Goal: Answer question/provide support

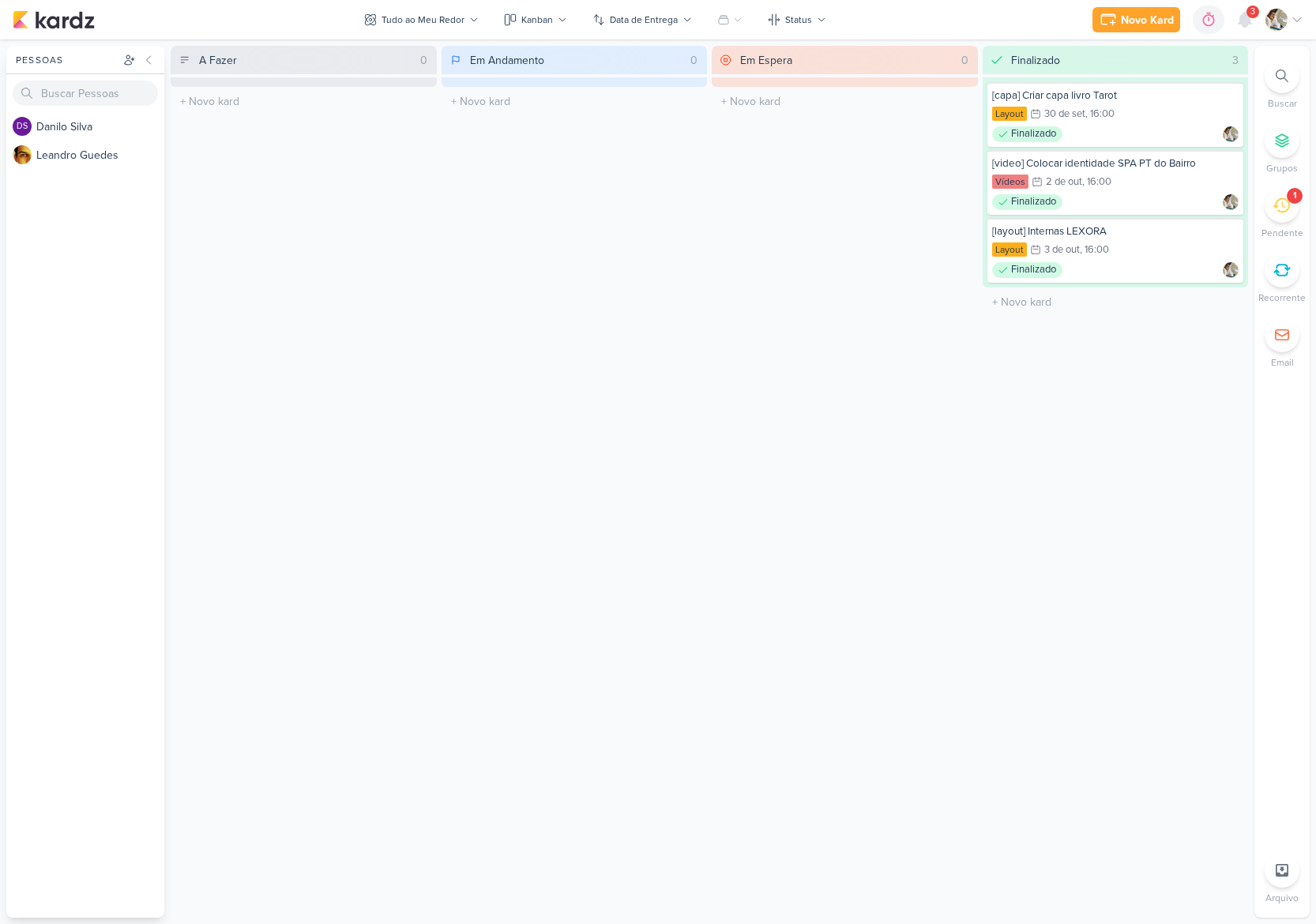
click at [1281, 207] on icon at bounding box center [1281, 205] width 18 height 18
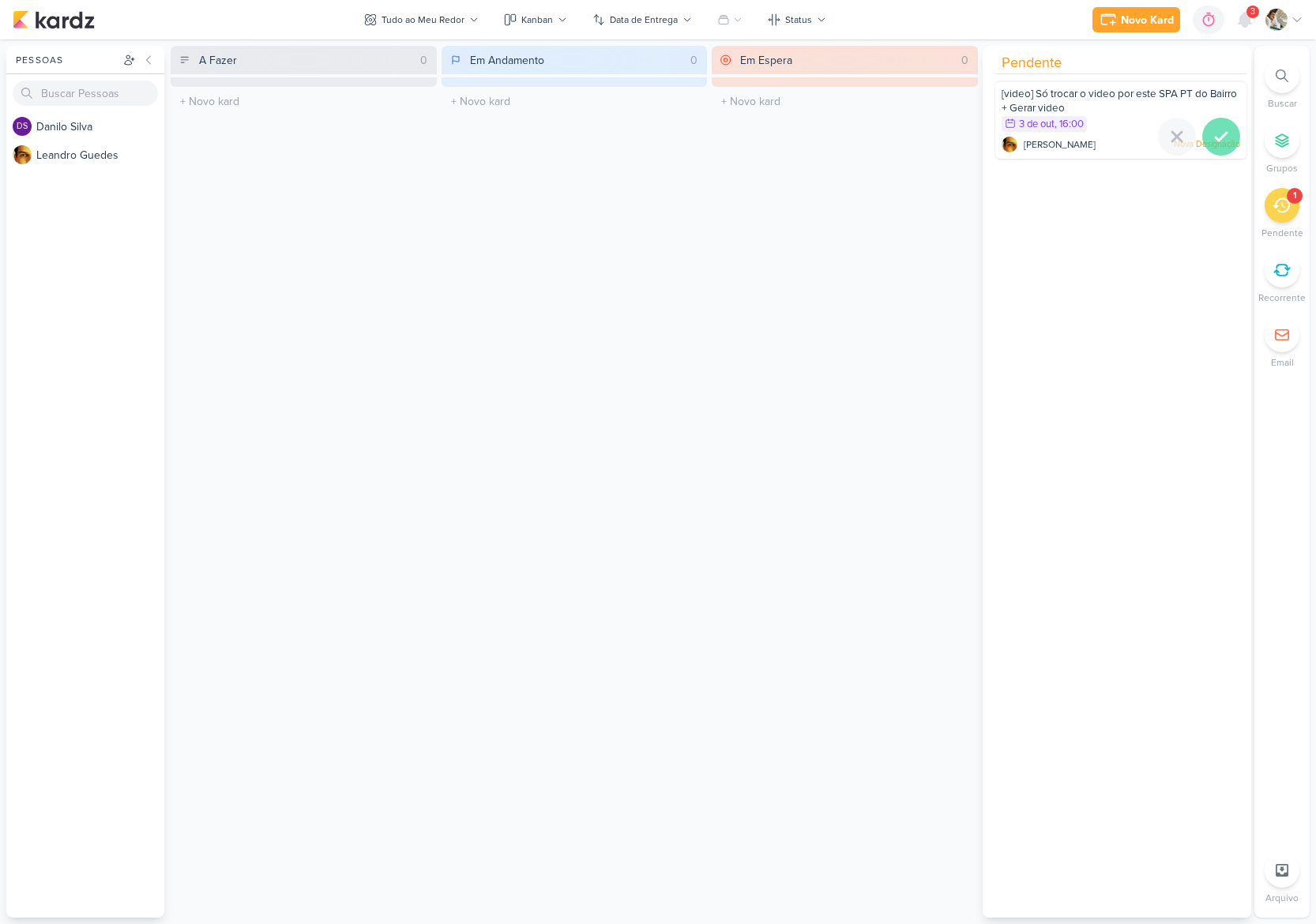
click at [1216, 136] on icon at bounding box center [1221, 136] width 11 height 8
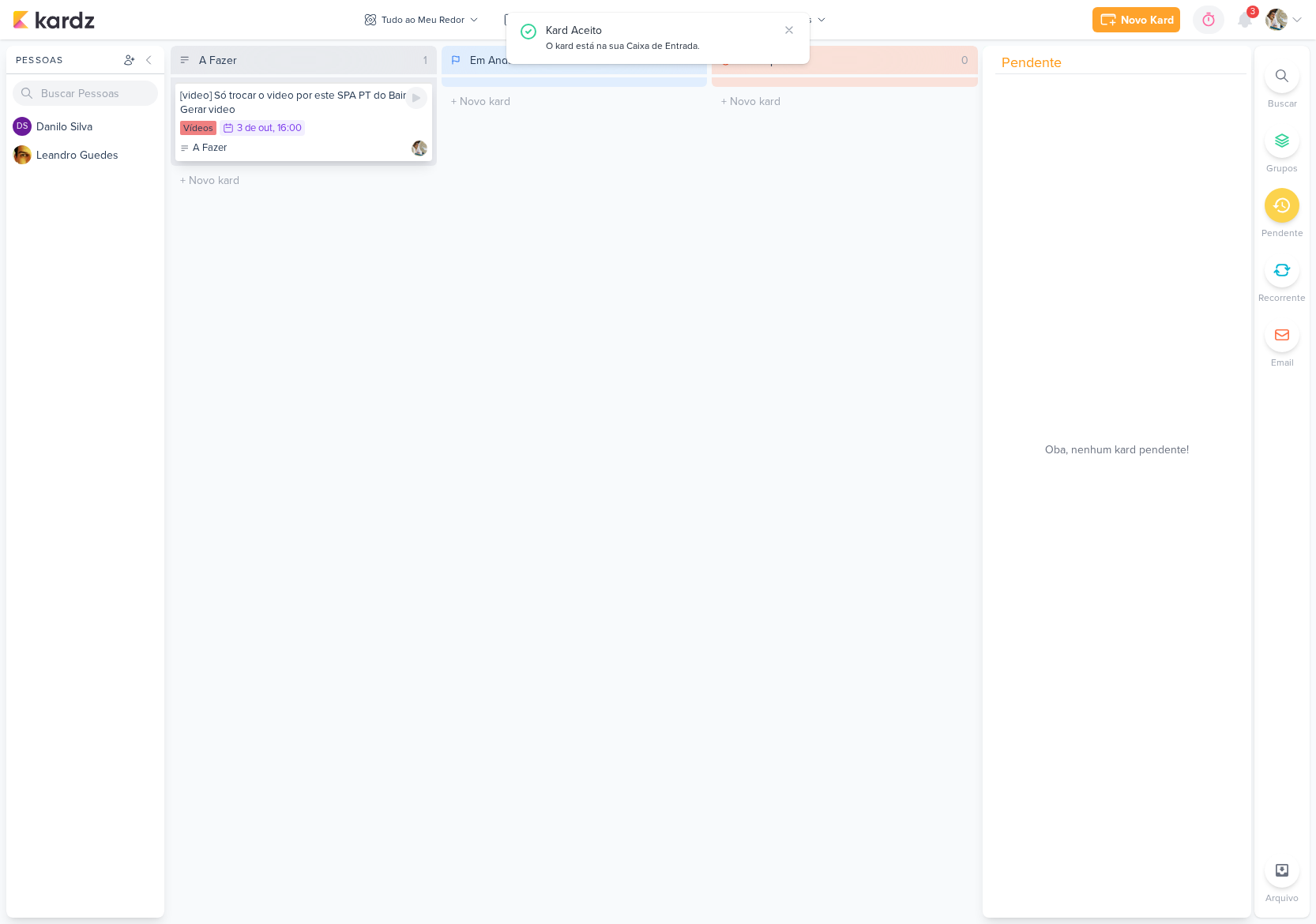
click at [363, 128] on div "Vídeos 3/10 [DATE] 16:00" at bounding box center [303, 128] width 247 height 18
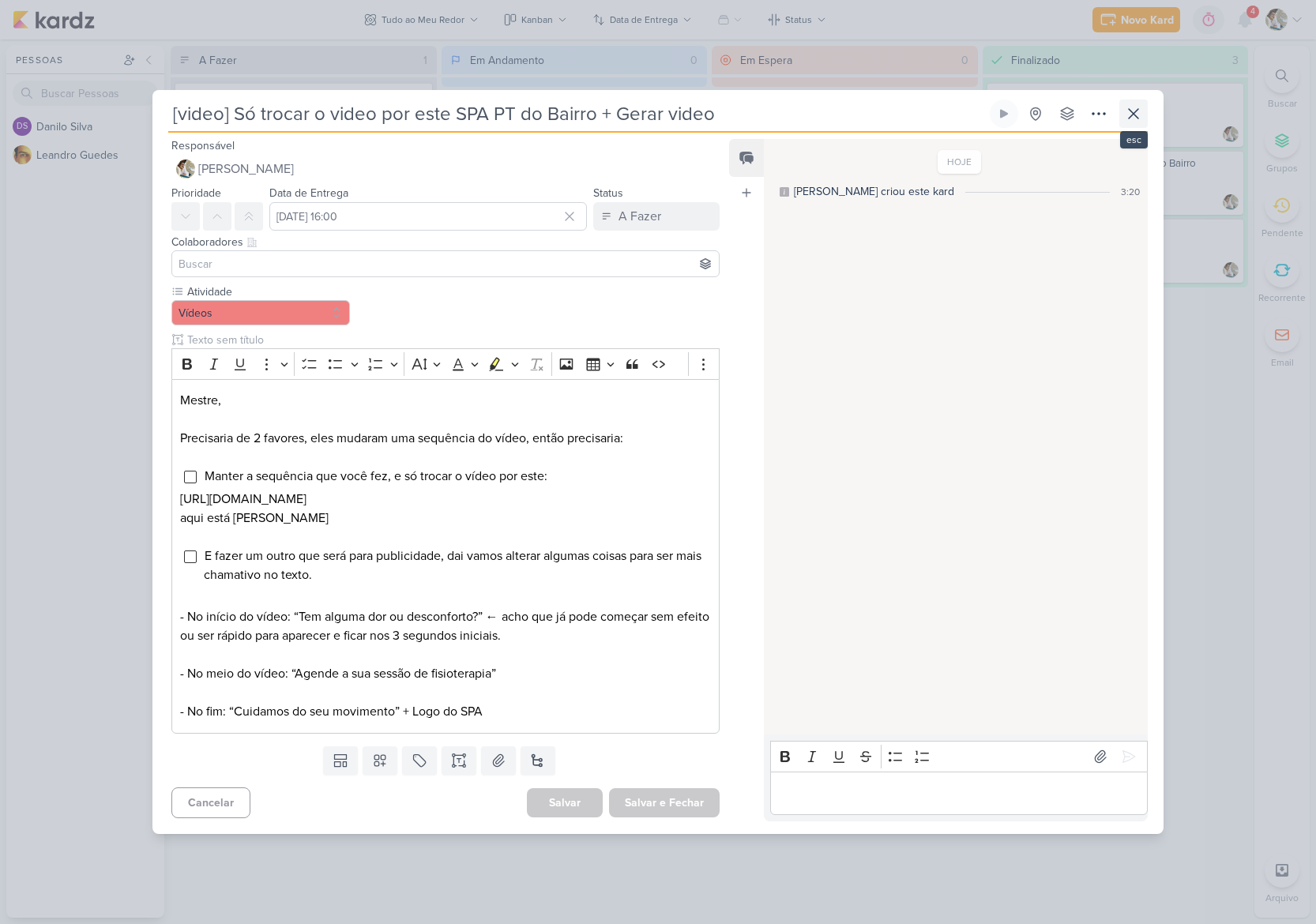
click at [1132, 109] on icon at bounding box center [1133, 113] width 9 height 9
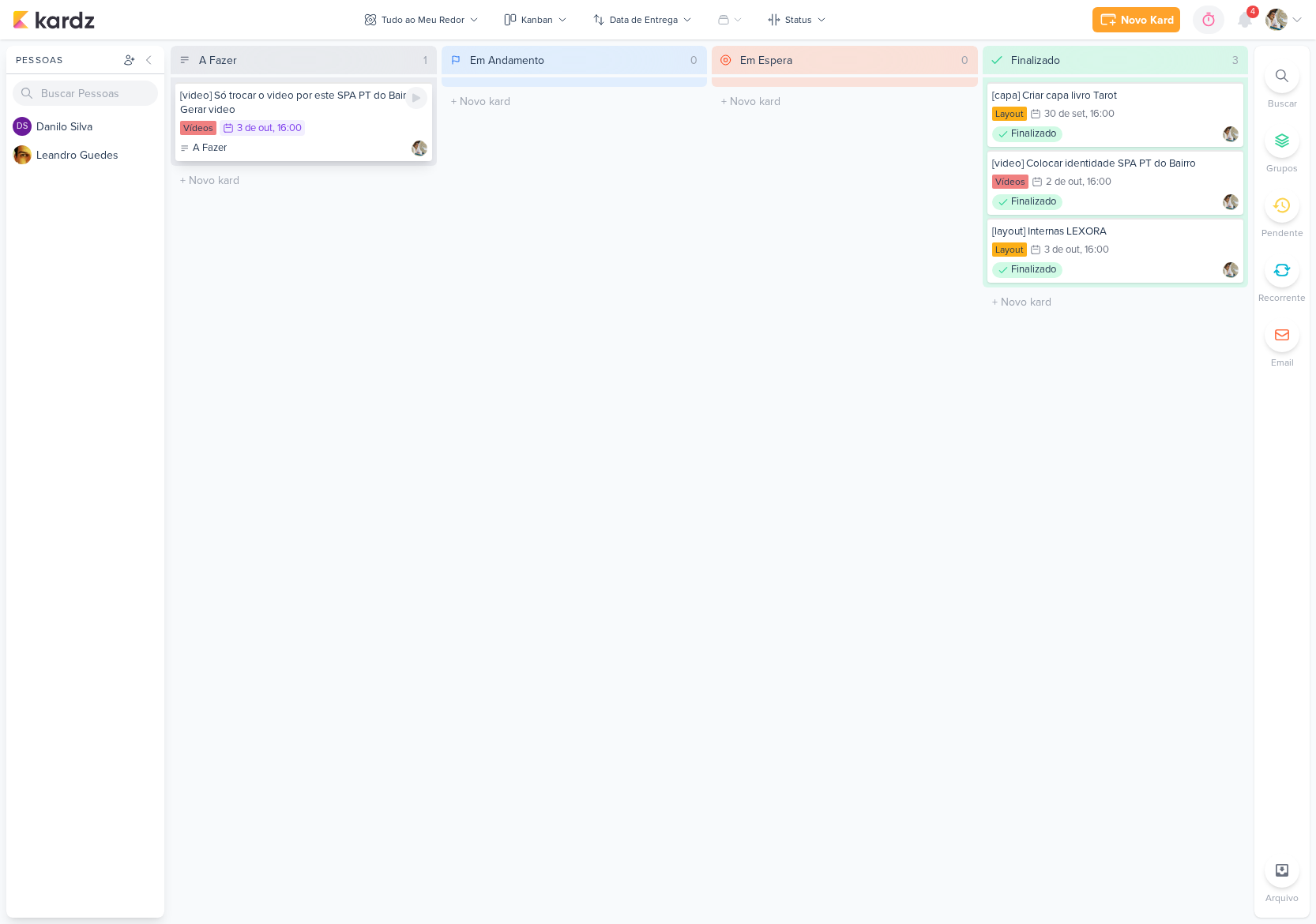
click at [353, 128] on div "Vídeos 3/10 [DATE] 16:00" at bounding box center [303, 128] width 247 height 18
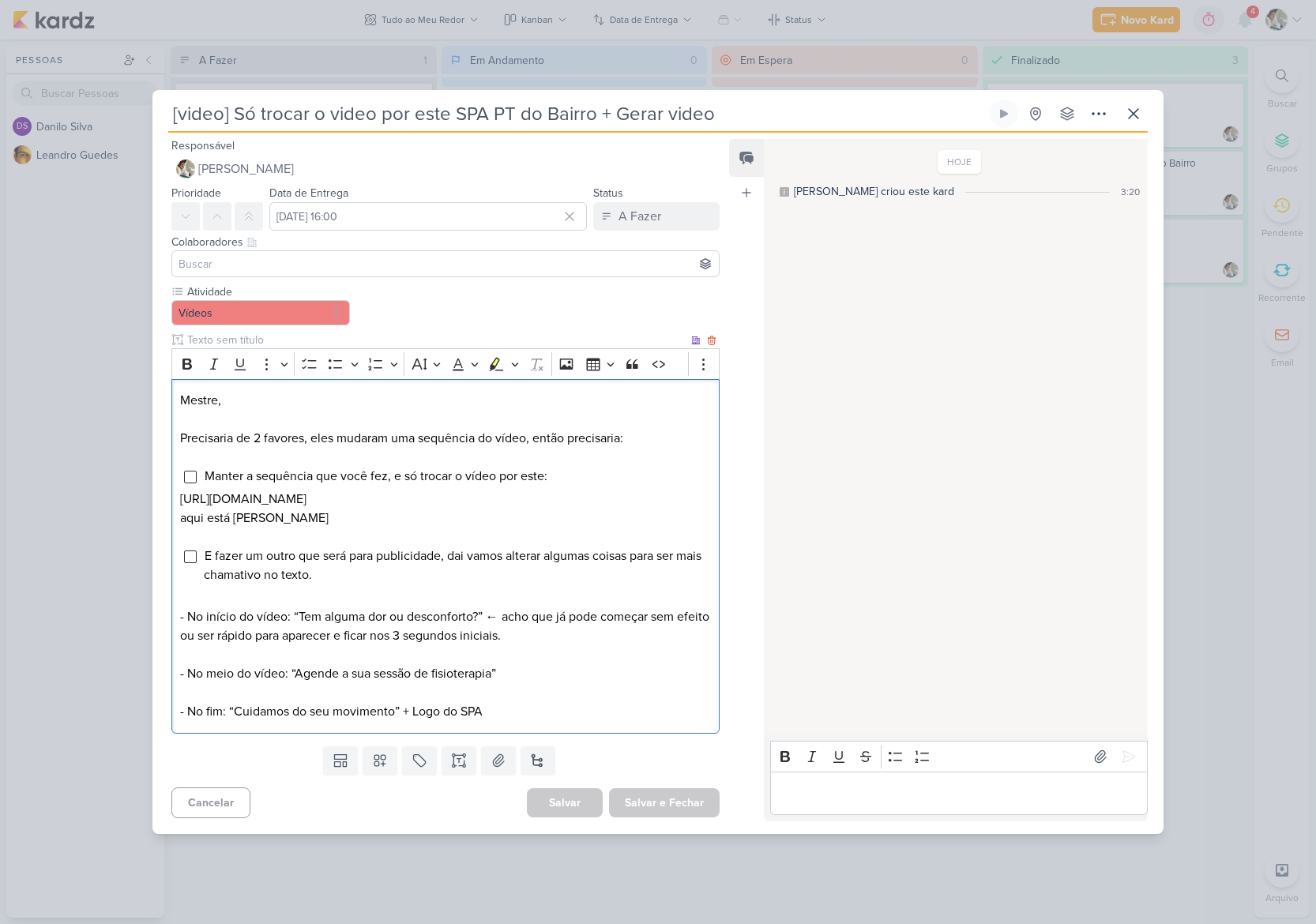
drag, startPoint x: 559, startPoint y: 510, endPoint x: 173, endPoint y: 496, distance: 386.3
click at [173, 496] on div "Mestre, Precisaria de 2 favores, eles mudaram uma sequência do vídeo, então pre…" at bounding box center [445, 556] width 548 height 355
copy p "[URL][DOMAIN_NAME]"
click at [245, 468] on span "Manter a sequência que você fez, e só trocar o vídeo por este:" at bounding box center [376, 476] width 343 height 16
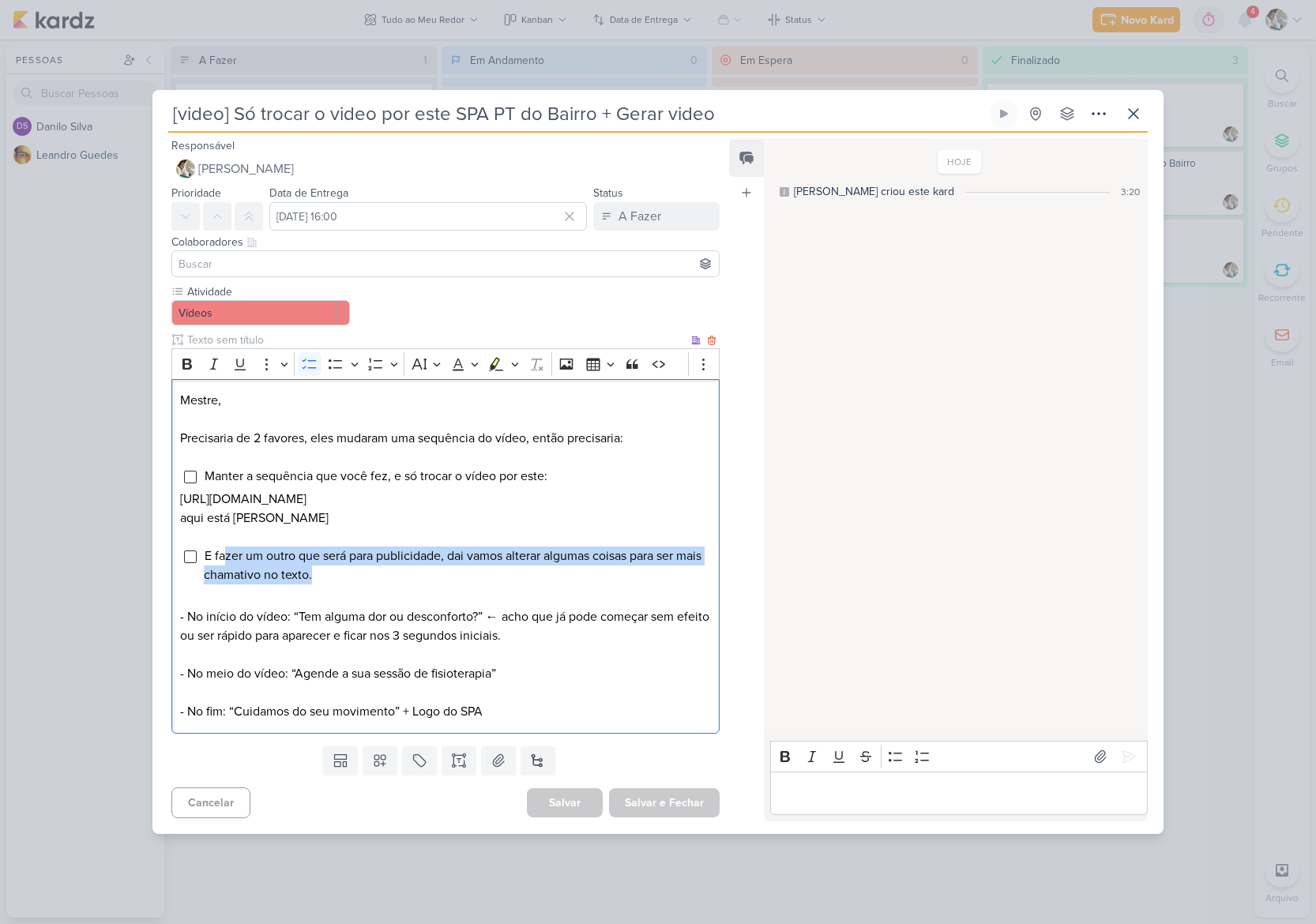
drag, startPoint x: 223, startPoint y: 562, endPoint x: 383, endPoint y: 588, distance: 162.1
click at [383, 585] on li "E fazer um outro que será para publicidade, dai vamos alterar algumas coisas pa…" at bounding box center [457, 565] width 507 height 38
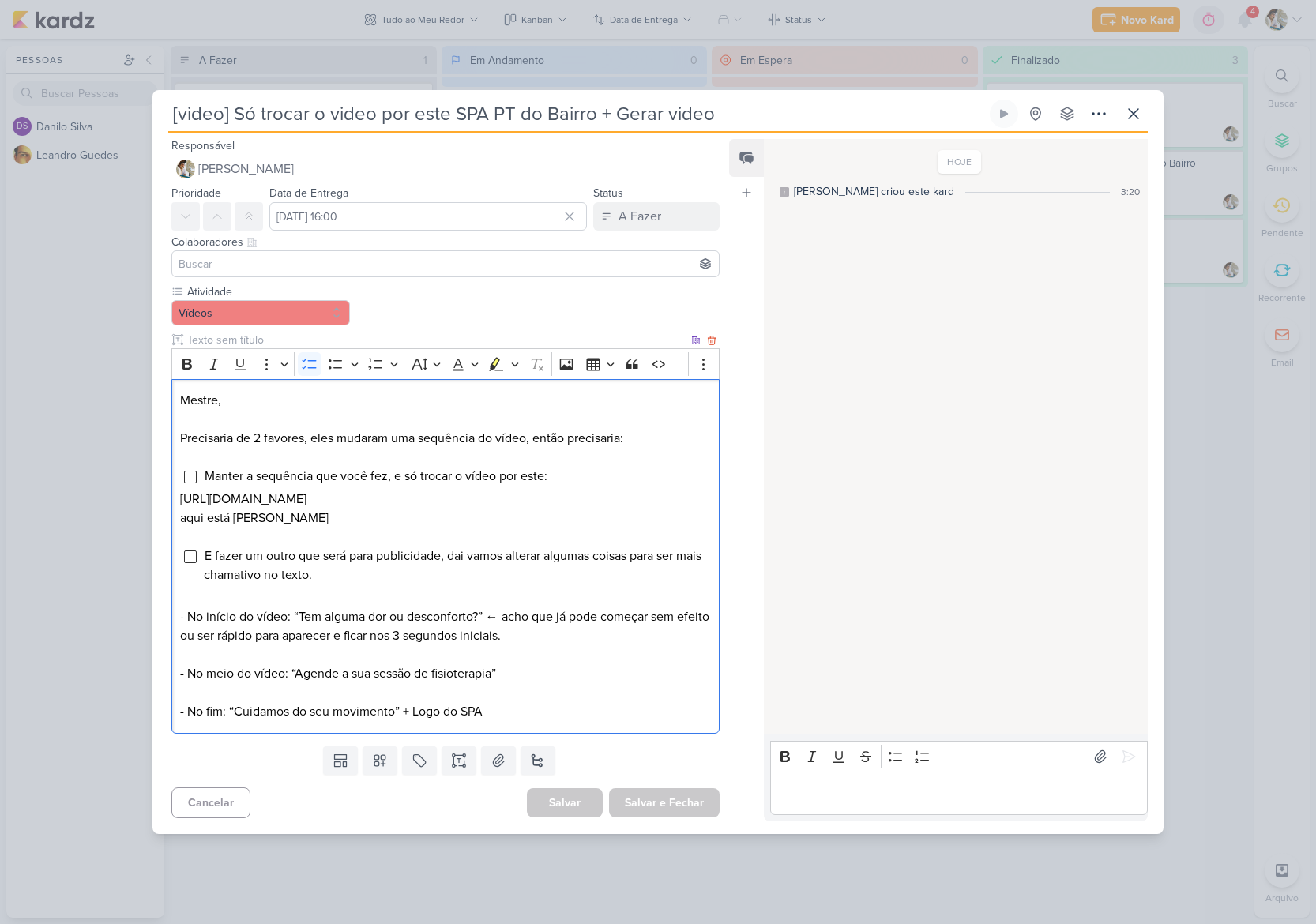
click at [318, 631] on p "- No início do vídeo: “Tem alguma dor ou desconforto?” ← acho que já pode começ…" at bounding box center [445, 617] width 531 height 57
drag, startPoint x: 299, startPoint y: 627, endPoint x: 364, endPoint y: 627, distance: 65.0
click at [364, 627] on p "- No início do vídeo: “Tem alguma dor ou desconforto?” ← acho que já pode começ…" at bounding box center [445, 617] width 531 height 57
copy p "Tem alguma"
drag, startPoint x: 371, startPoint y: 626, endPoint x: 479, endPoint y: 625, distance: 108.0
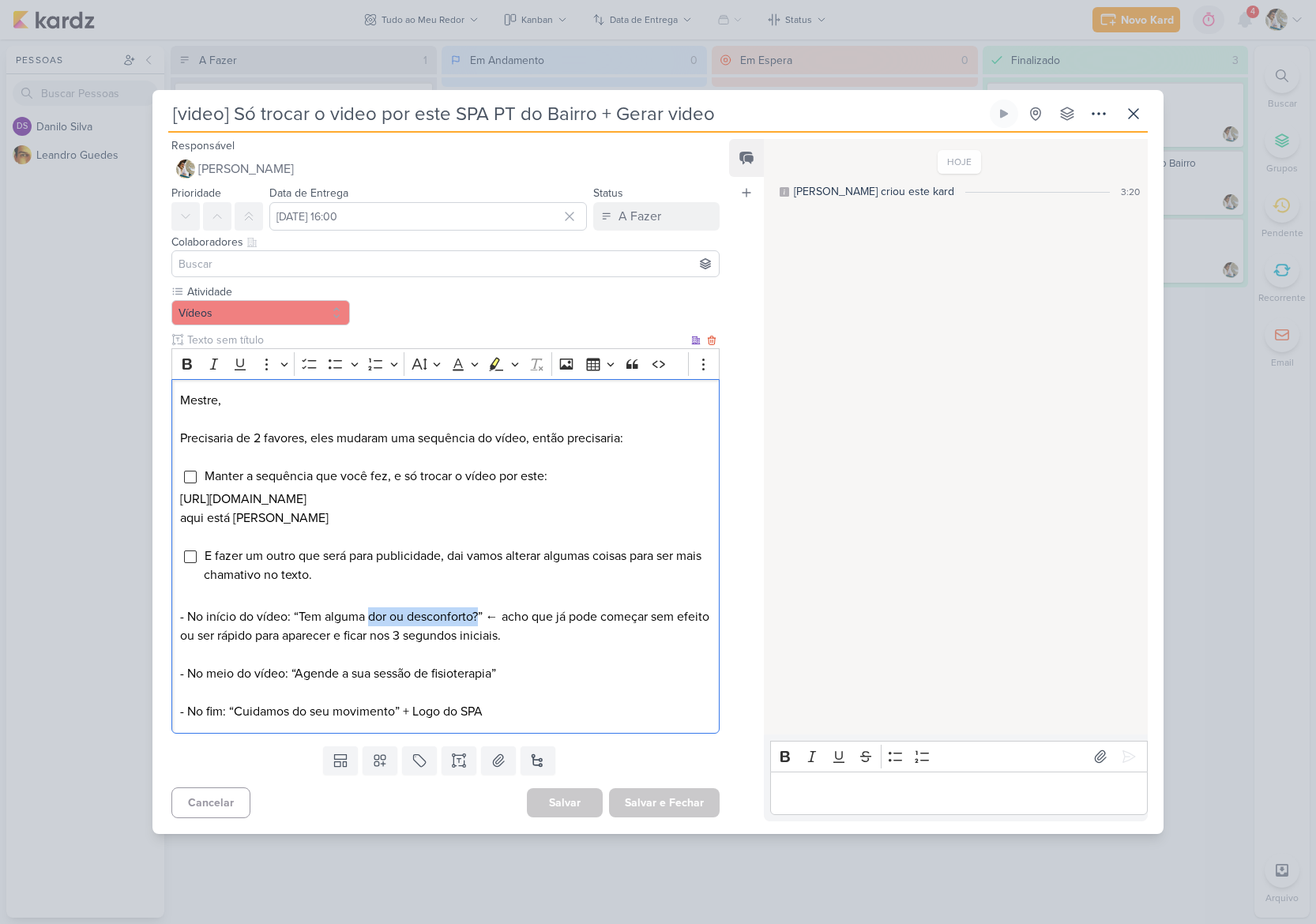
click at [479, 625] on p "- No início do vídeo: “Tem alguma dor ou desconforto?” ← acho que já pode começ…" at bounding box center [445, 617] width 531 height 57
copy p "dor ou desconforto?"
click at [392, 625] on p "- No início do vídeo: “Tem alguma dor ou desconforto?” ← acho que já pode começ…" at bounding box center [445, 617] width 531 height 57
drag, startPoint x: 301, startPoint y: 627, endPoint x: 363, endPoint y: 630, distance: 62.1
click at [363, 630] on p "- No início do vídeo: “Tem alguma dor ou desconforto?” ← acho que já pode começ…" at bounding box center [445, 617] width 531 height 57
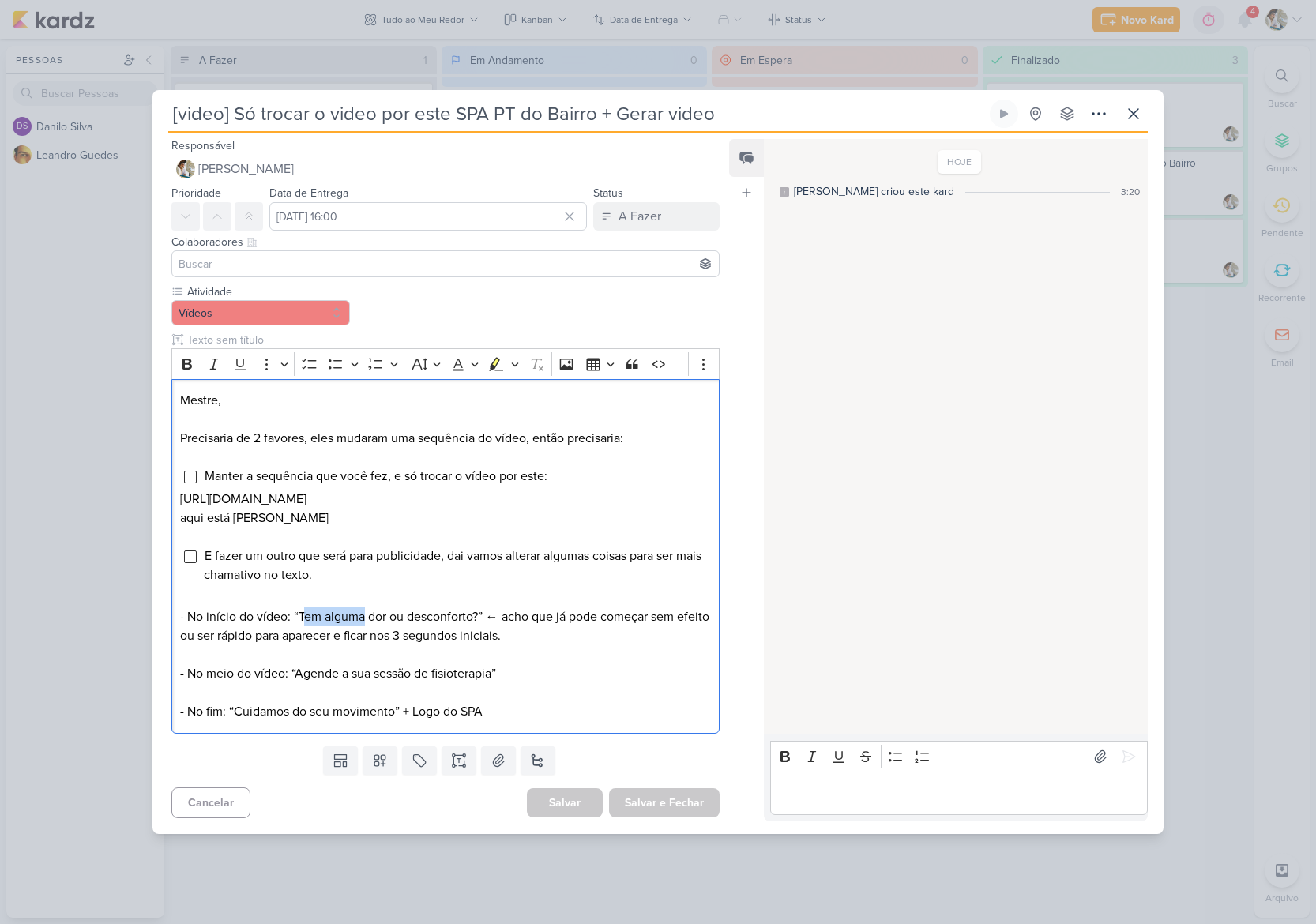
copy p "em alguma"
drag, startPoint x: 295, startPoint y: 681, endPoint x: 494, endPoint y: 684, distance: 199.0
click at [494, 683] on p "- No meio do vídeo: “Agende a sua sessão de fisioterapia”" at bounding box center [445, 673] width 531 height 19
copy p "Agende a sua sessão de fisioterapia"
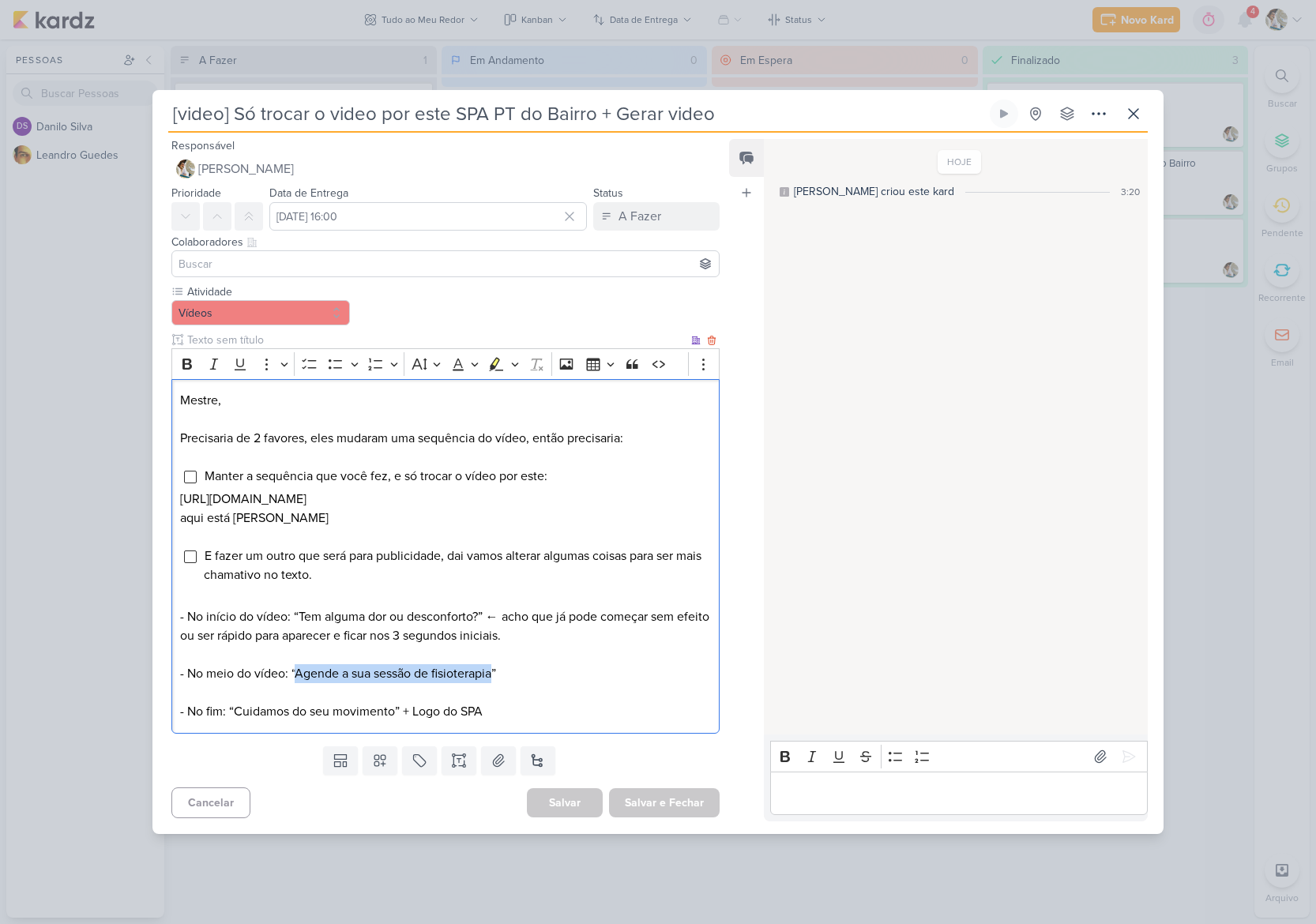
click at [310, 681] on p "- No meio do vídeo: “Agende a sua sessão de fisioterapia”" at bounding box center [445, 673] width 531 height 19
drag, startPoint x: 298, startPoint y: 681, endPoint x: 495, endPoint y: 681, distance: 197.0
click at [495, 681] on p "- No meio do vídeo: “Agende a sua sessão de fisioterapia”" at bounding box center [445, 673] width 531 height 19
copy p "Agende a sua sessão de fisioterapia"
click at [308, 681] on p "- No meio do vídeo: “Agende a sua sessão de fisioterapia”" at bounding box center [445, 673] width 531 height 19
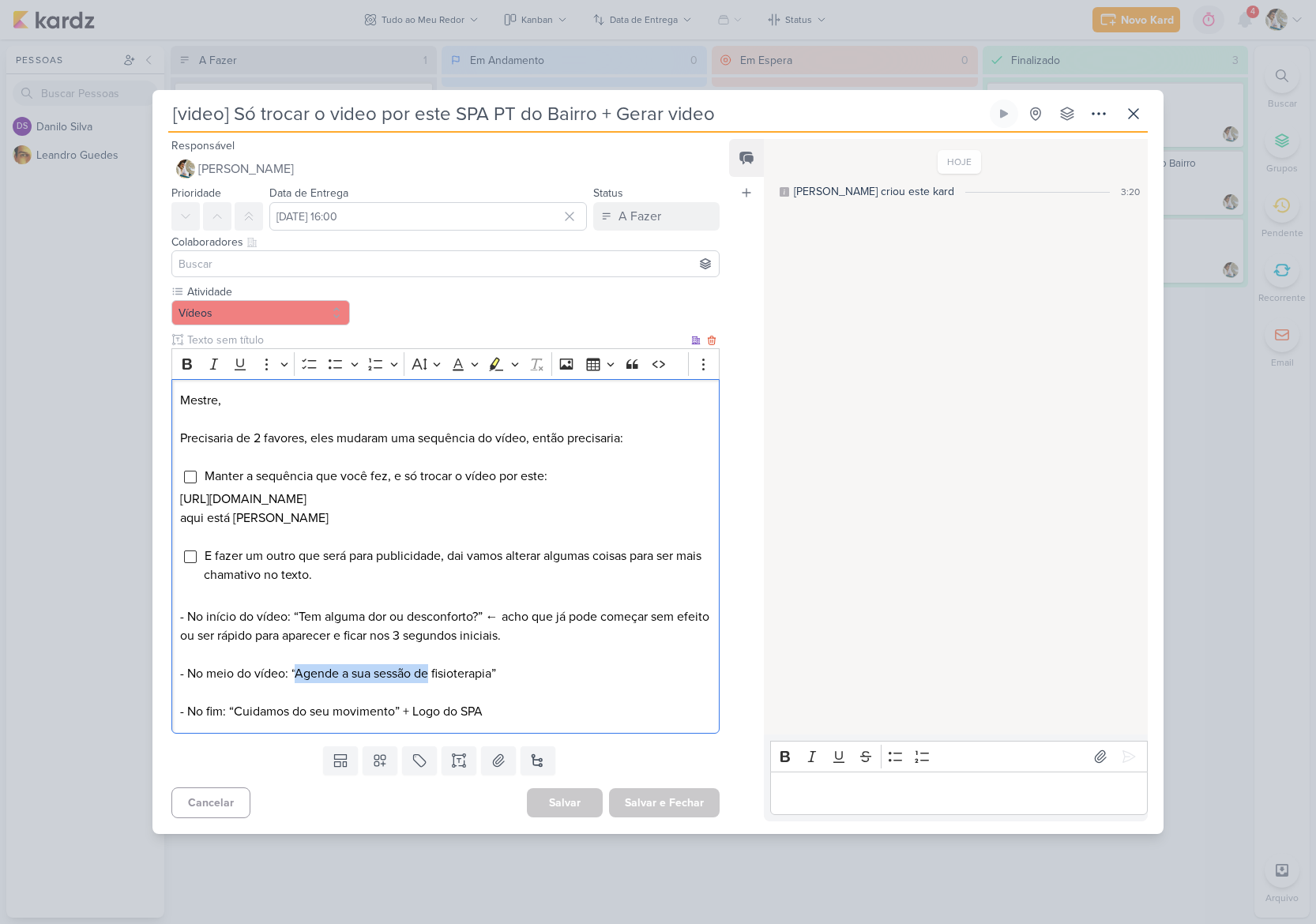
drag, startPoint x: 296, startPoint y: 684, endPoint x: 429, endPoint y: 684, distance: 133.0
click at [429, 683] on p "- No meio do vídeo: “Agende a sua sessão de fisioterapia”" at bounding box center [445, 673] width 531 height 19
copy p "Agende a sua sessão de"
click at [234, 721] on p "- No fim: “Cuidamos do seu movimento” + Logo do SPA" at bounding box center [445, 712] width 531 height 19
drag, startPoint x: 234, startPoint y: 719, endPoint x: 396, endPoint y: 723, distance: 162.0
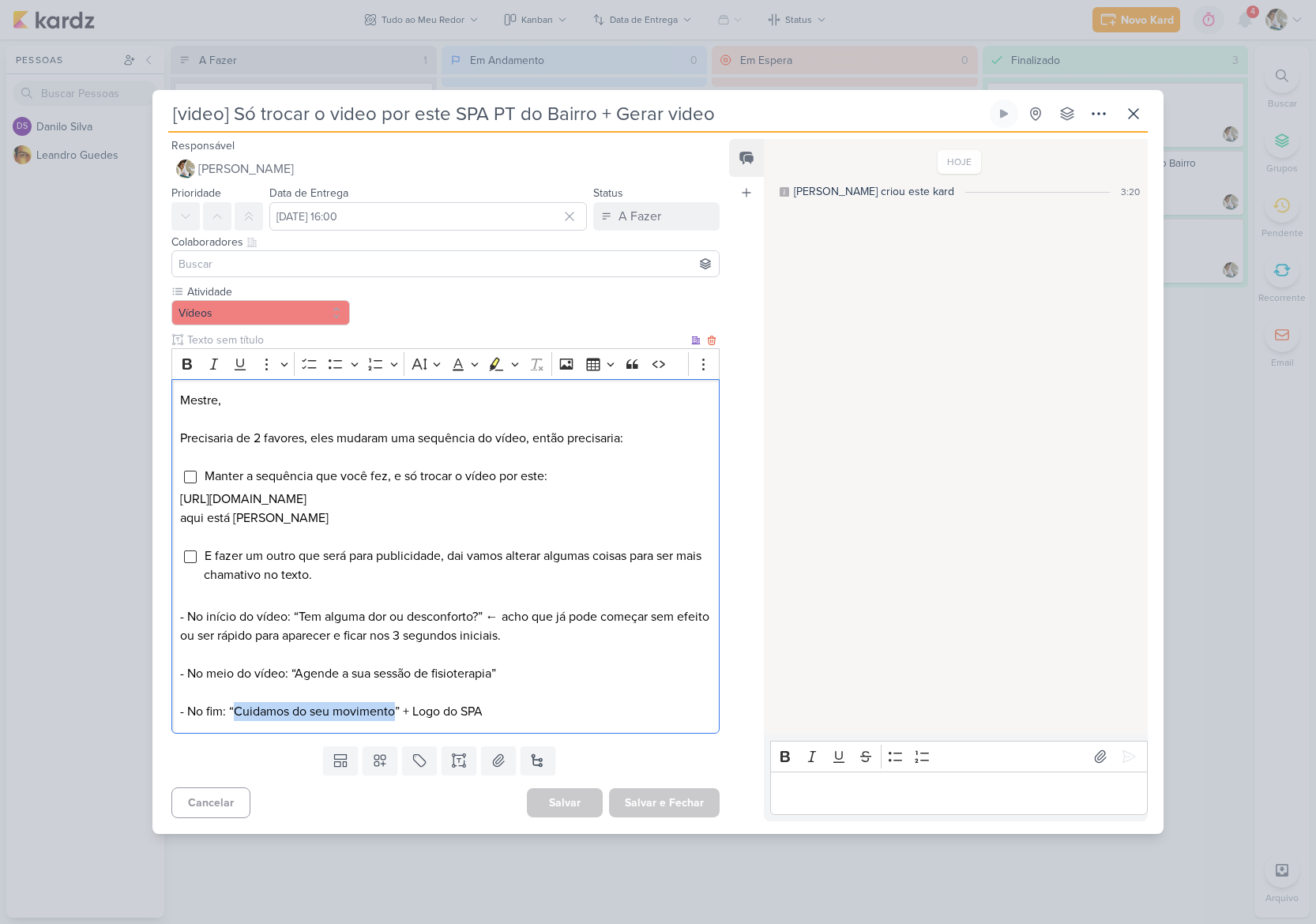
click at [396, 721] on p "- No fim: “Cuidamos do seu movimento” + Logo do SPA" at bounding box center [445, 712] width 531 height 19
copy p "Cuidamos do seu movimento"
click at [340, 624] on p "- No início do vídeo: “Tem alguma dor ou desconforto?” ← acho que já pode começ…" at bounding box center [445, 617] width 531 height 57
drag, startPoint x: 300, startPoint y: 625, endPoint x: 363, endPoint y: 630, distance: 63.2
click at [363, 630] on p "- No início do vídeo: “Tem alguma dor ou desconforto?” ← acho que já pode começ…" at bounding box center [445, 617] width 531 height 57
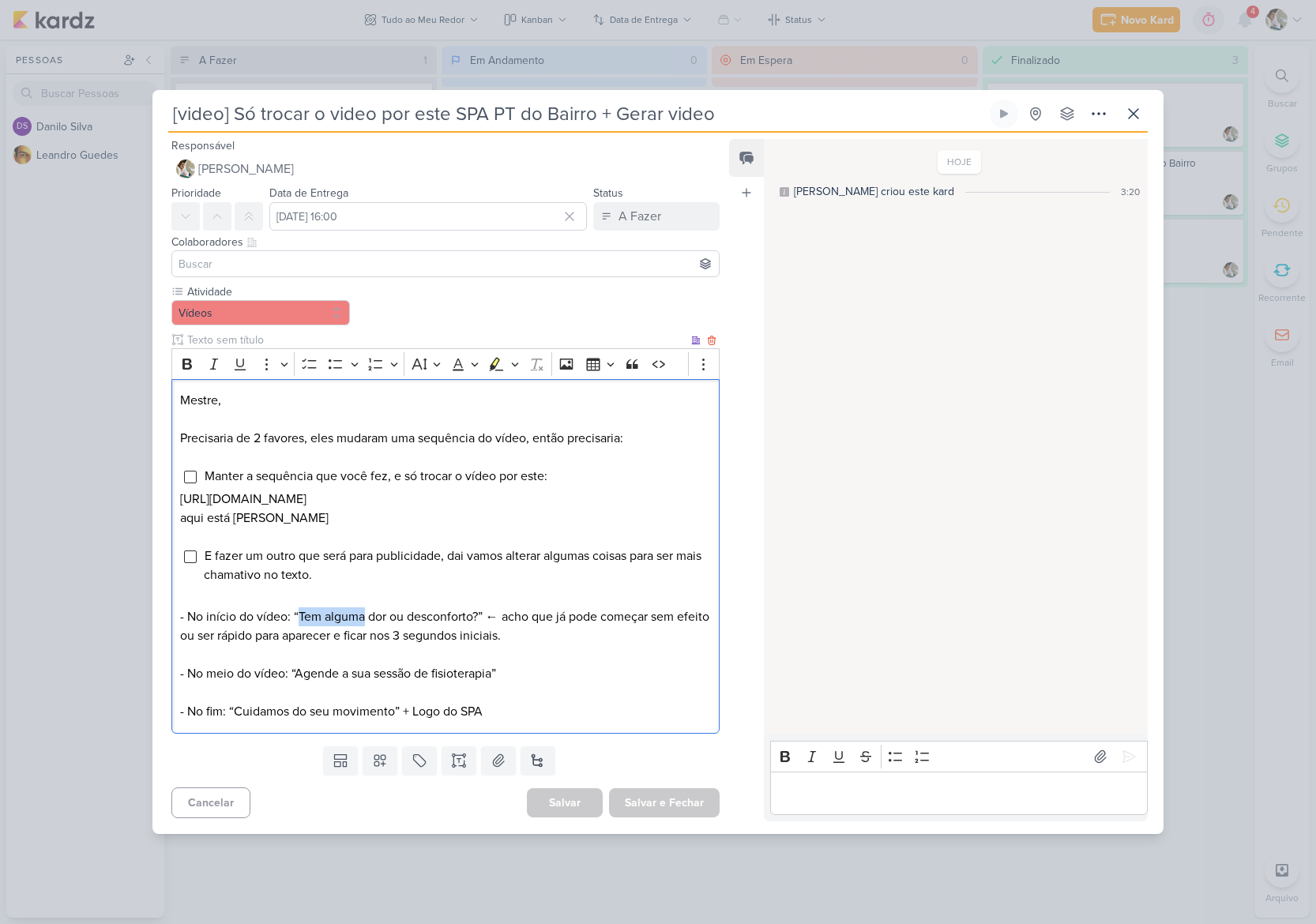
copy p "Tem alguma"
drag, startPoint x: 371, startPoint y: 626, endPoint x: 478, endPoint y: 628, distance: 107.0
click at [478, 628] on p "- No início do vídeo: “Tem alguma dor ou desconforto?” ← acho que já pode começ…" at bounding box center [445, 617] width 531 height 57
click at [92, 333] on div "[video] Só trocar o video por este SPA PT do Bairro + Gerar video" at bounding box center [658, 462] width 1316 height 924
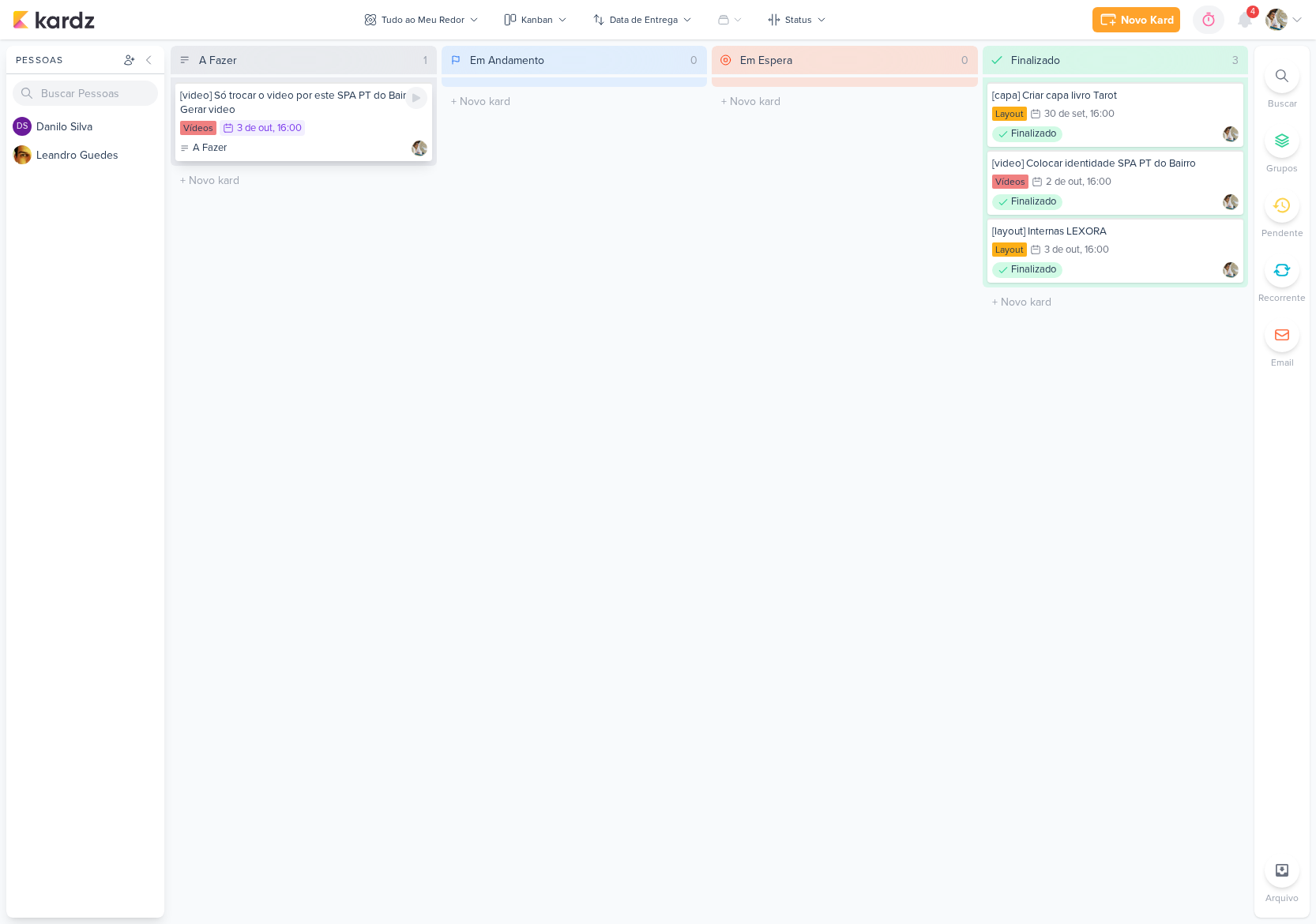
click at [346, 114] on div "[video] Só trocar o video por este SPA PT do Bairro + Gerar video" at bounding box center [303, 102] width 247 height 29
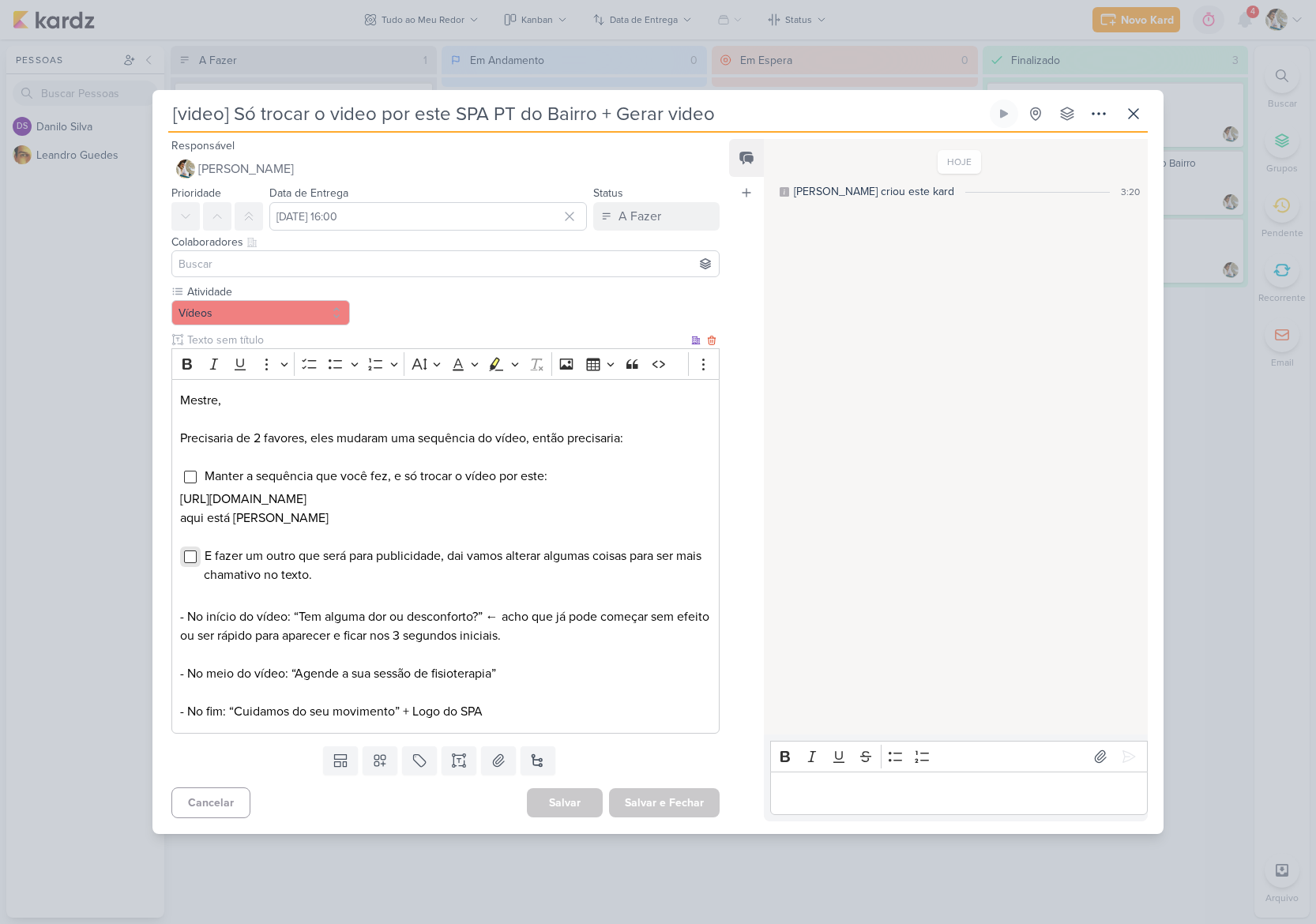
click at [189, 563] on input "Editor editing area: main" at bounding box center [191, 557] width 13 height 13
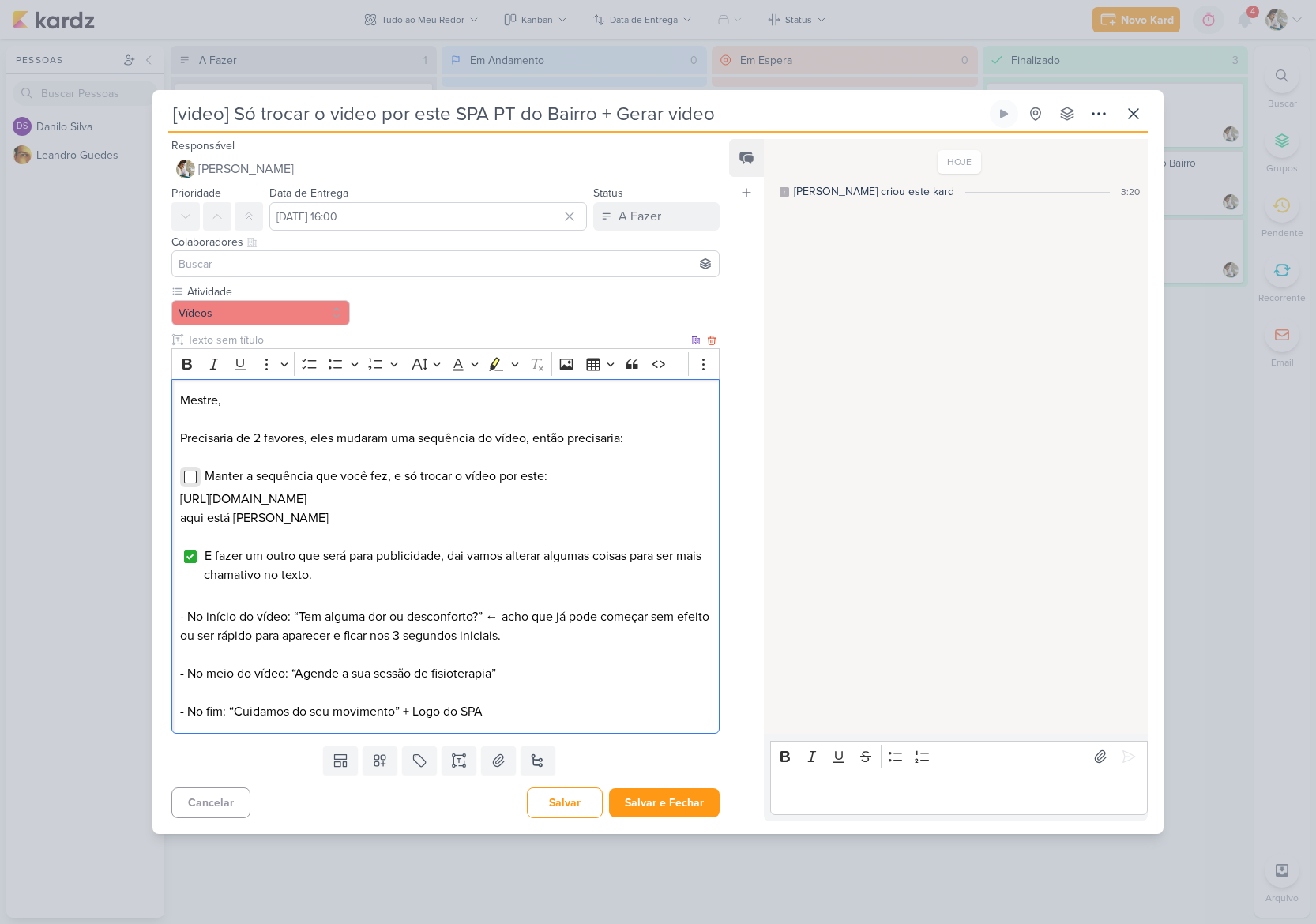
click at [185, 471] on input "Editor editing area: main" at bounding box center [191, 478] width 13 height 13
click at [815, 802] on p "Editor editing area: main" at bounding box center [958, 793] width 361 height 19
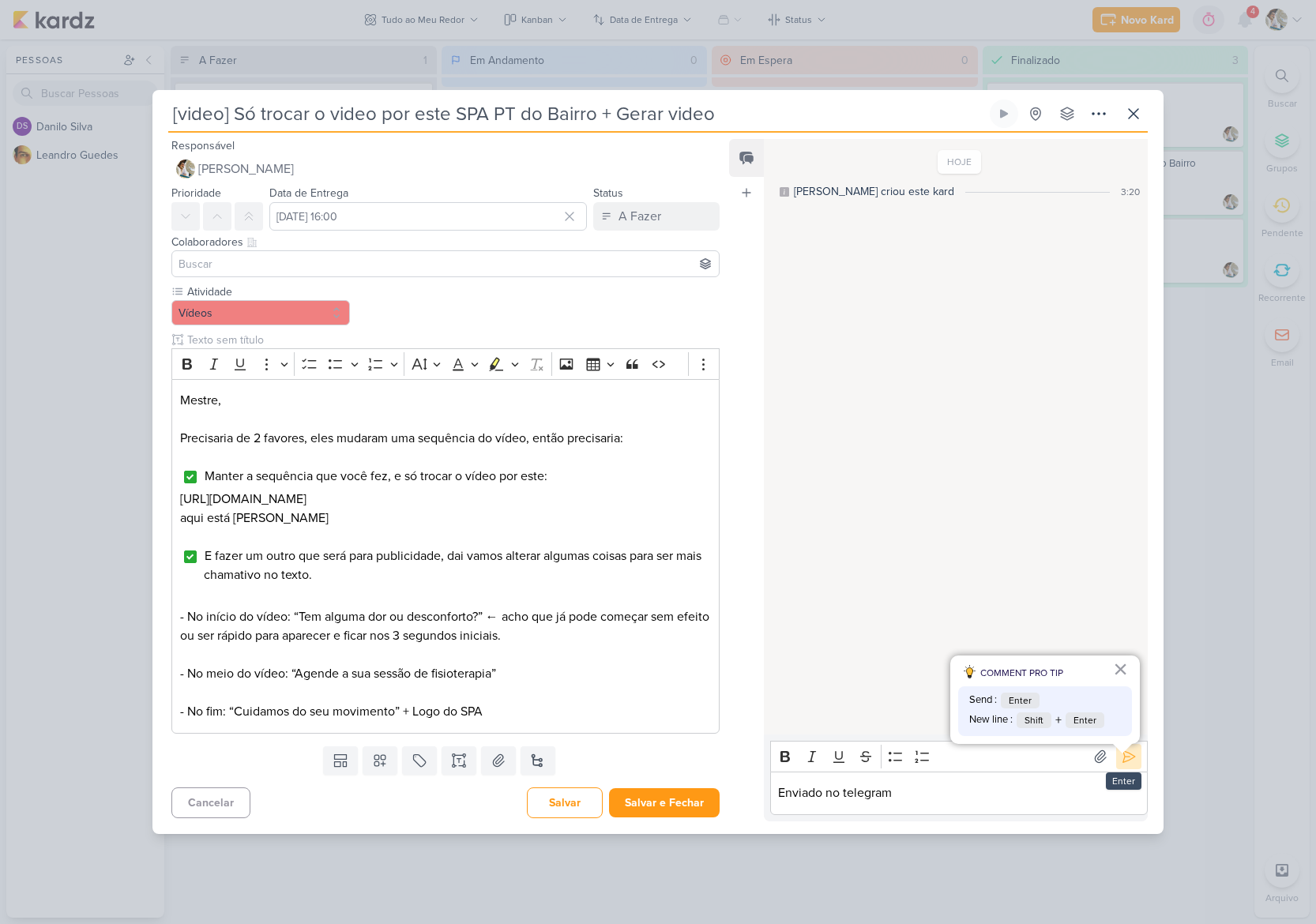
click at [1121, 764] on icon at bounding box center [1129, 756] width 16 height 16
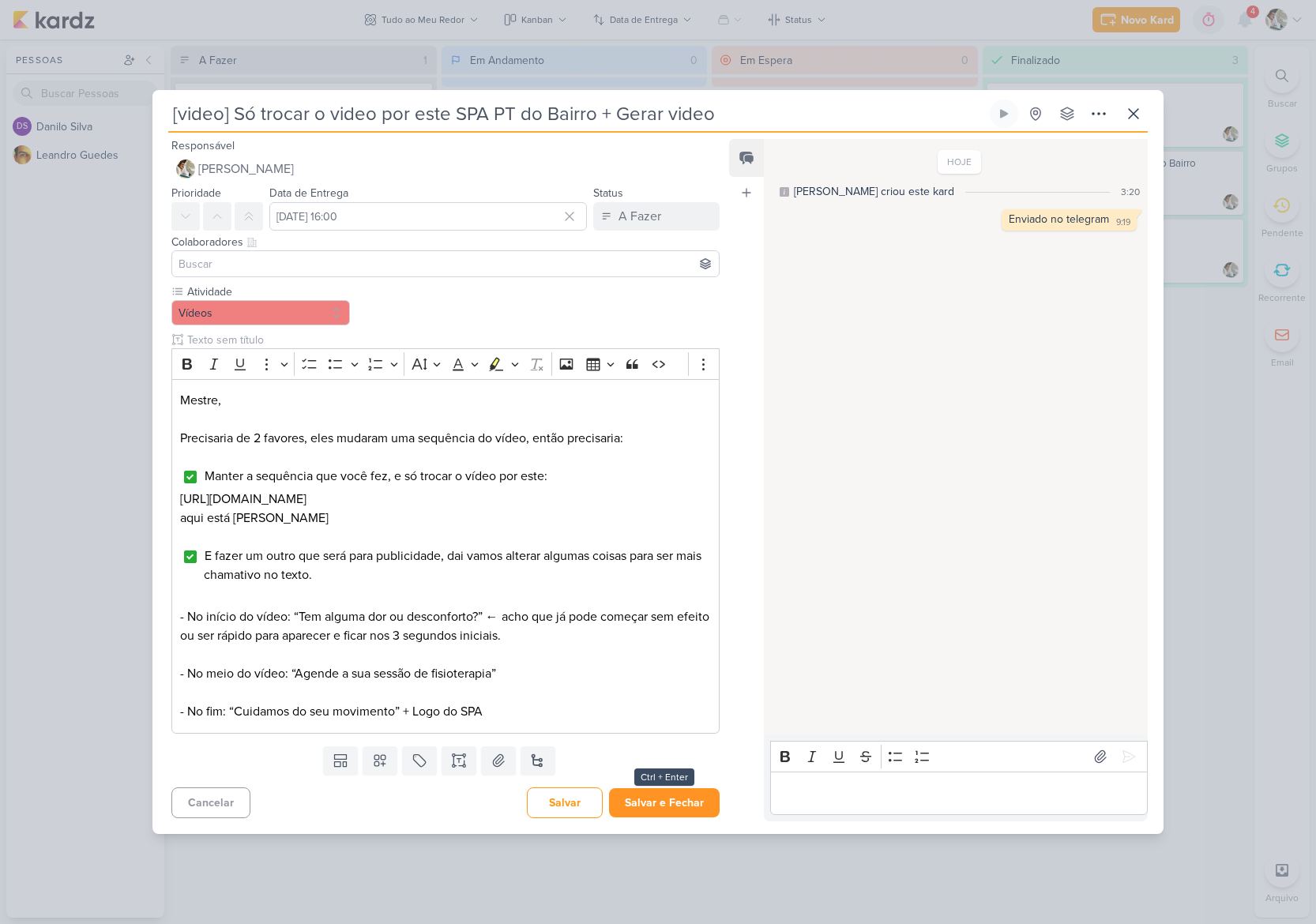
click at [682, 815] on button "Salvar e Fechar" at bounding box center [664, 803] width 111 height 30
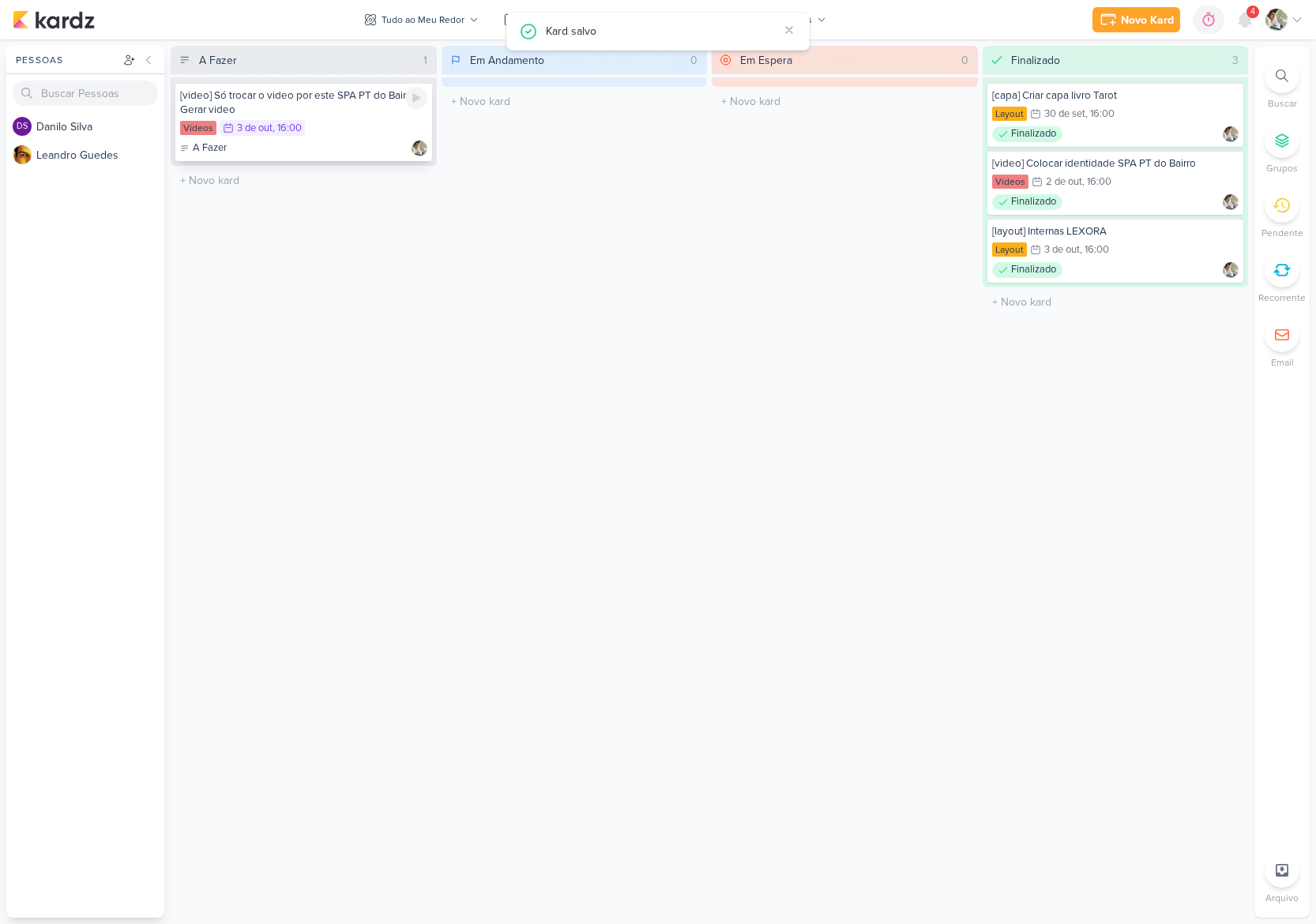
click at [340, 101] on div "[video] Só trocar o video por este SPA PT do Bairro + Gerar video" at bounding box center [303, 102] width 247 height 29
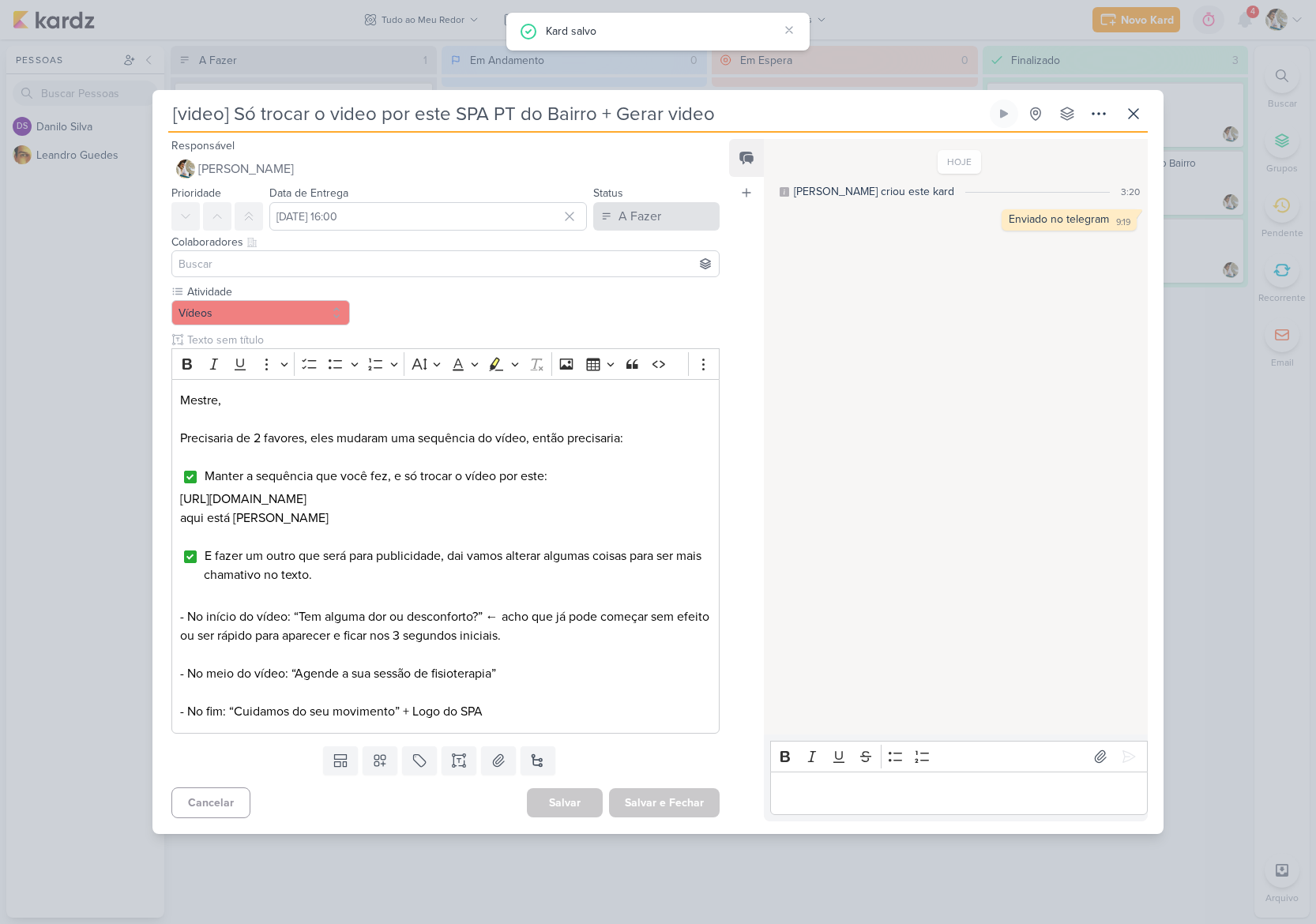
click at [636, 212] on div "A Fazer" at bounding box center [640, 216] width 42 height 19
click at [631, 270] on div "Finalizado" at bounding box center [634, 278] width 49 height 17
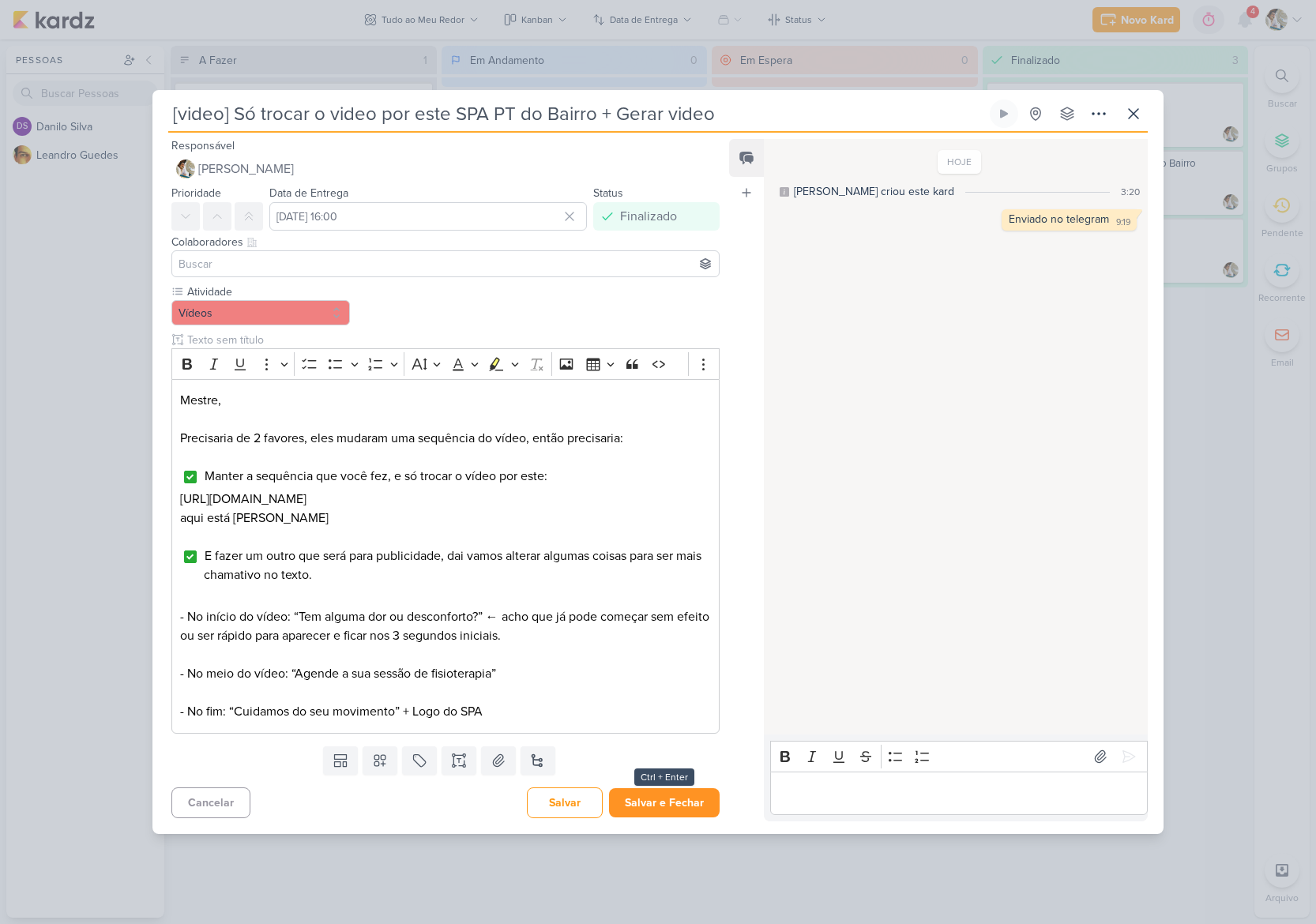
click at [668, 814] on button "Salvar e Fechar" at bounding box center [664, 803] width 111 height 30
